Goal: Transaction & Acquisition: Purchase product/service

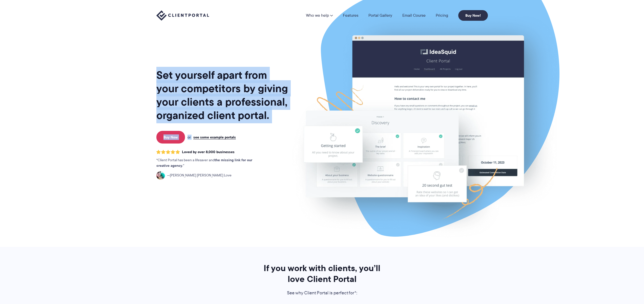
drag, startPoint x: 158, startPoint y: 75, endPoint x: 276, endPoint y: 130, distance: 130.4
click at [277, 131] on div "Set yourself apart from your competitors by giving your clients a professional,…" at bounding box center [222, 125] width 133 height 243
click at [273, 120] on h1 "Set yourself apart from your competitors by giving your clients a professional,…" at bounding box center [222, 95] width 133 height 54
drag, startPoint x: 273, startPoint y: 120, endPoint x: 149, endPoint y: 75, distance: 132.1
click at [149, 75] on section "Set yourself apart from your competitors by giving your clients a professional,…" at bounding box center [322, 123] width 644 height 247
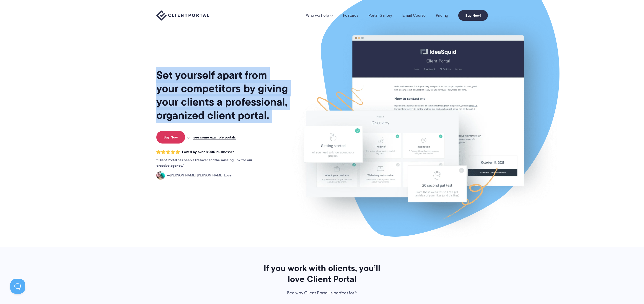
click at [149, 75] on section "Set yourself apart from your competitors by giving your clients a professional,…" at bounding box center [322, 123] width 644 height 247
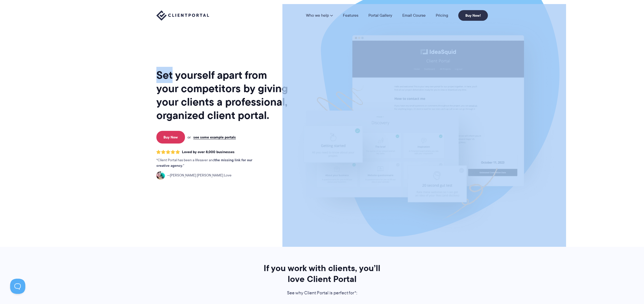
drag, startPoint x: 149, startPoint y: 75, endPoint x: 283, endPoint y: 113, distance: 139.4
click at [283, 113] on section "Set yourself apart from your competitors by giving your clients a professional,…" at bounding box center [322, 123] width 644 height 247
click at [283, 113] on img at bounding box center [424, 125] width 284 height 243
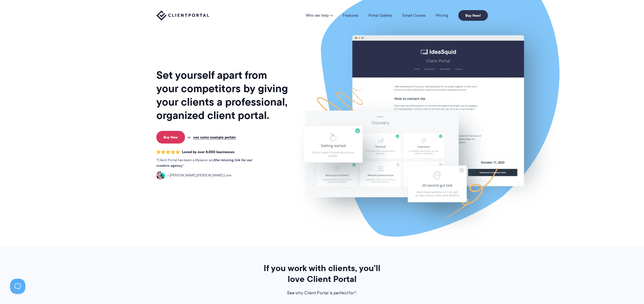
click at [272, 112] on h1 "Set yourself apart from your competitors by giving your clients a professional,…" at bounding box center [222, 95] width 133 height 54
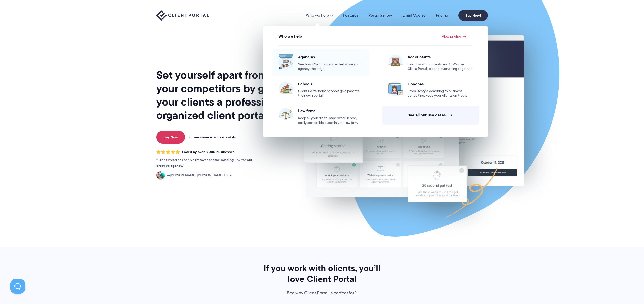
click at [313, 58] on span "Agencies" at bounding box center [330, 56] width 65 height 5
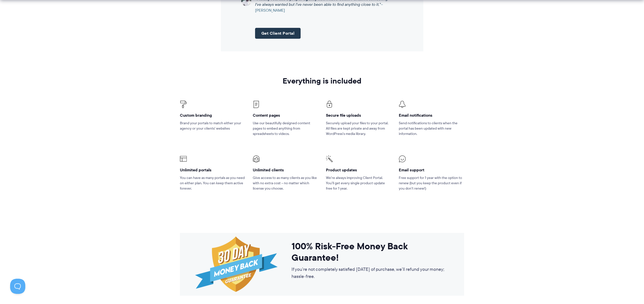
scroll to position [720, 0]
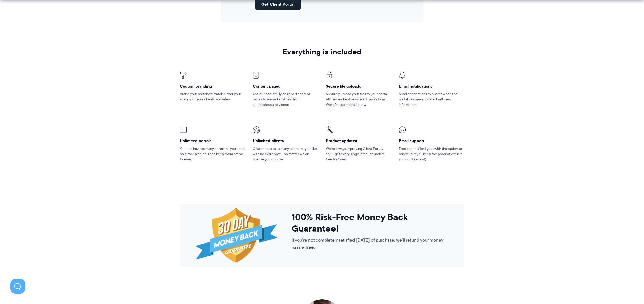
click at [273, 6] on link "Get Client Portal" at bounding box center [278, 4] width 46 height 11
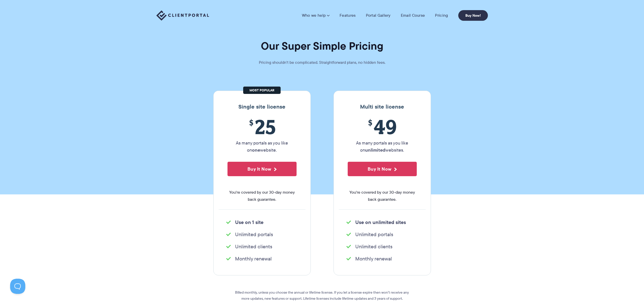
click at [297, 70] on section "Our Super Simple Pricing Pricing shouldn't be complicated. Straightforward plan…" at bounding box center [322, 97] width 644 height 194
drag, startPoint x: 230, startPoint y: 140, endPoint x: 284, endPoint y: 149, distance: 55.1
click at [284, 149] on p "As many portals as you like on one website." at bounding box center [261, 146] width 69 height 14
drag, startPoint x: 284, startPoint y: 149, endPoint x: 237, endPoint y: 107, distance: 63.4
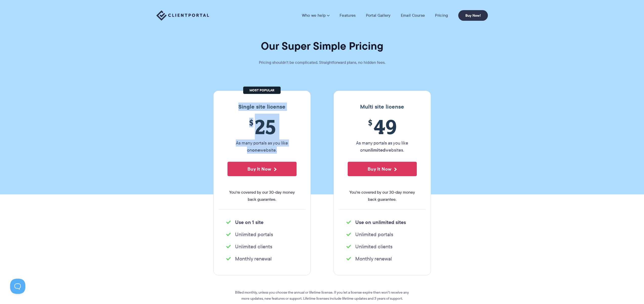
click at [237, 107] on div "Single site license $ 25 As many portals as you like on one website. Buy It Now…" at bounding box center [261, 183] width 97 height 185
click at [237, 107] on h3 "Single site license" at bounding box center [262, 106] width 87 height 7
drag, startPoint x: 237, startPoint y: 107, endPoint x: 281, endPoint y: 151, distance: 61.9
click at [281, 151] on div "Single site license $ 25 As many portals as you like on one website. Buy It Now…" at bounding box center [261, 183] width 97 height 185
click at [281, 151] on p "As many portals as you like on one website." at bounding box center [261, 146] width 69 height 14
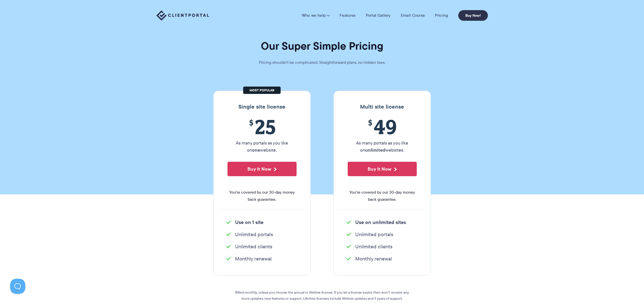
drag, startPoint x: 285, startPoint y: 150, endPoint x: 224, endPoint y: 122, distance: 67.3
click at [224, 122] on div "$ 25 As many portals as you like on one website. Buy It Now You're covered by o…" at bounding box center [262, 162] width 87 height 94
